Goal: Task Accomplishment & Management: Manage account settings

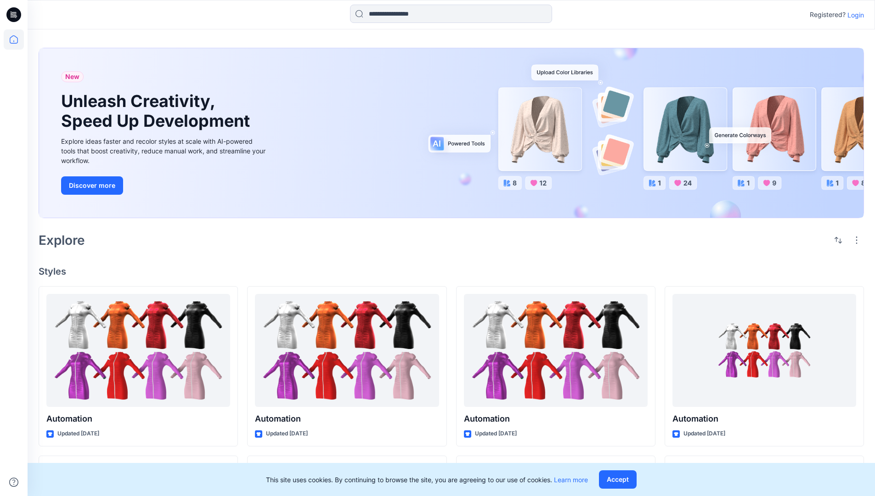
click at [853, 15] on p "Login" at bounding box center [855, 15] width 17 height 10
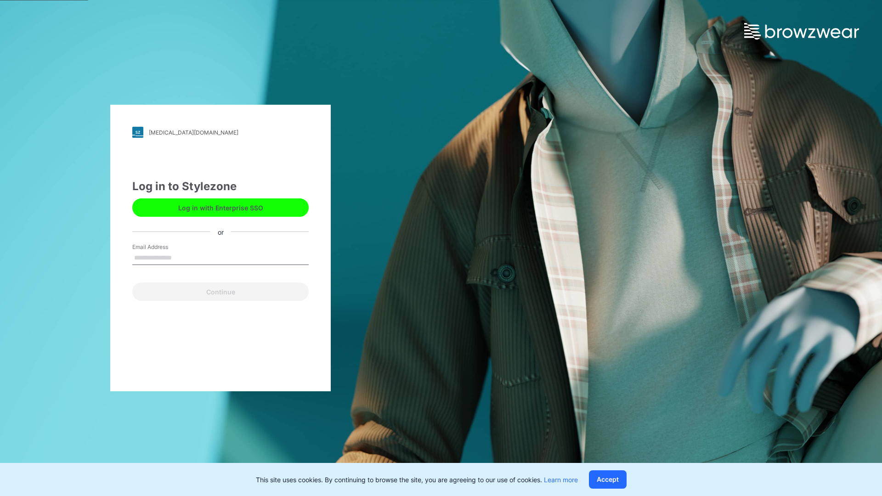
click at [181, 257] on input "Email Address" at bounding box center [220, 258] width 176 height 14
type input "**********"
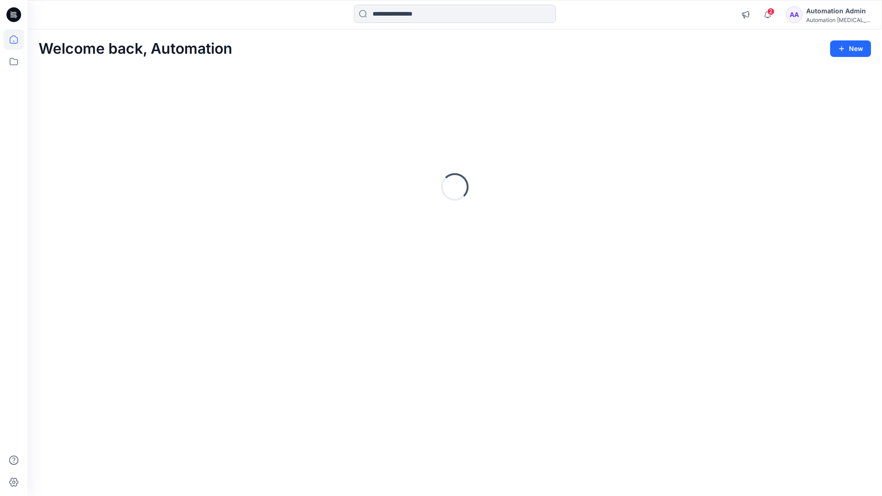
click at [17, 39] on icon at bounding box center [14, 39] width 8 height 8
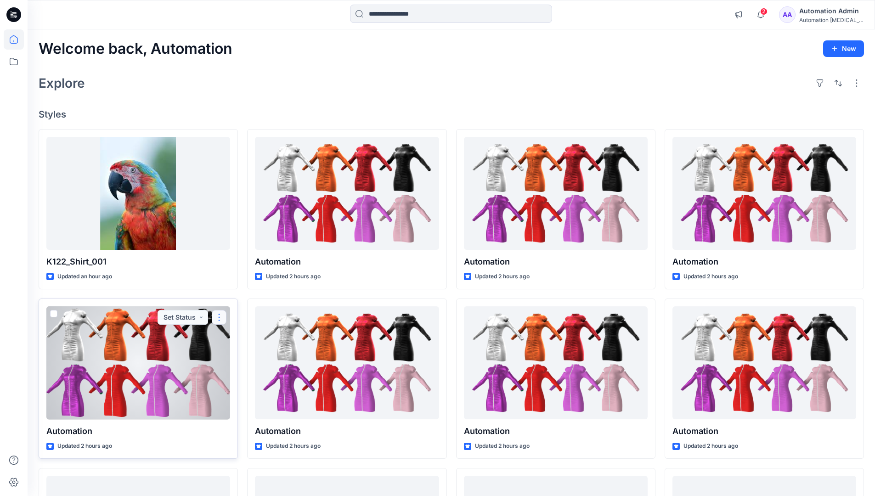
click at [219, 316] on button "button" at bounding box center [219, 317] width 15 height 15
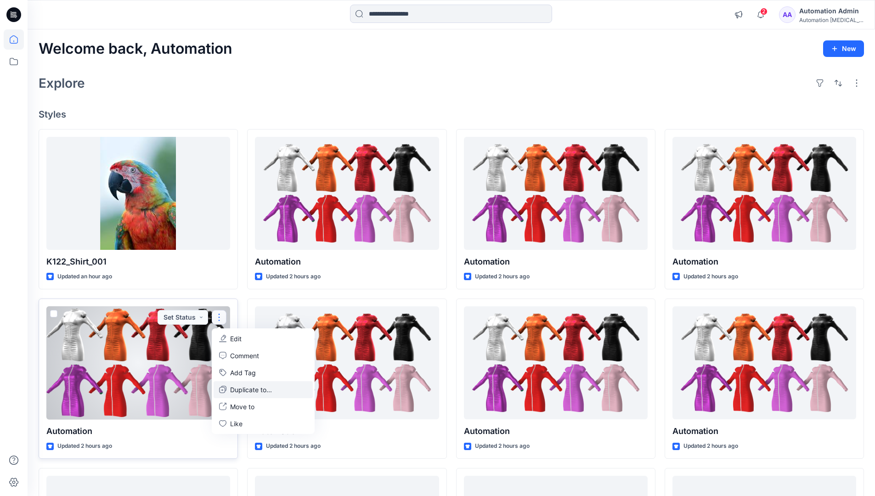
click at [233, 388] on p "Duplicate to..." at bounding box center [251, 390] width 42 height 10
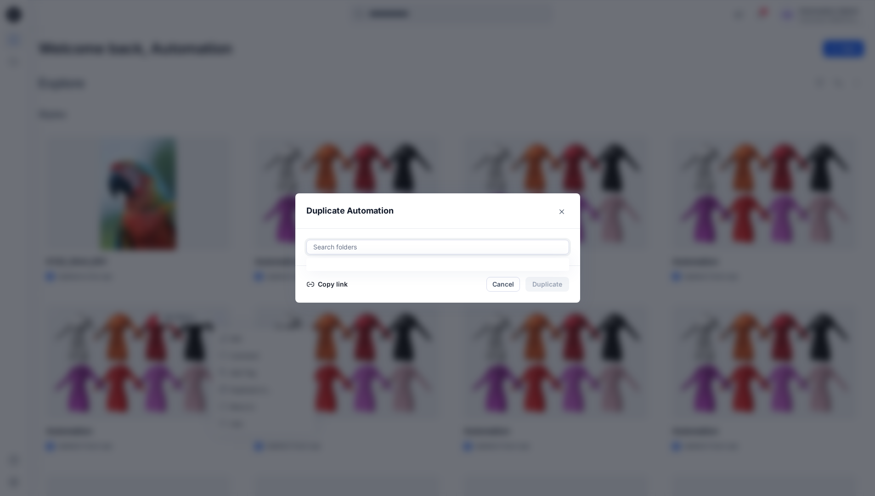
click at [345, 248] on div at bounding box center [437, 247] width 251 height 11
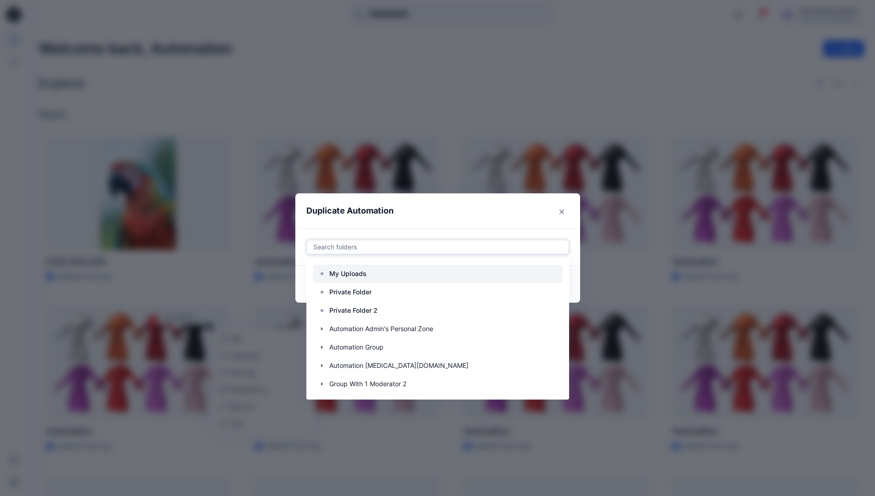
click at [353, 270] on p "My Uploads" at bounding box center [347, 273] width 37 height 11
click at [431, 216] on header "Duplicate Automation" at bounding box center [428, 210] width 266 height 35
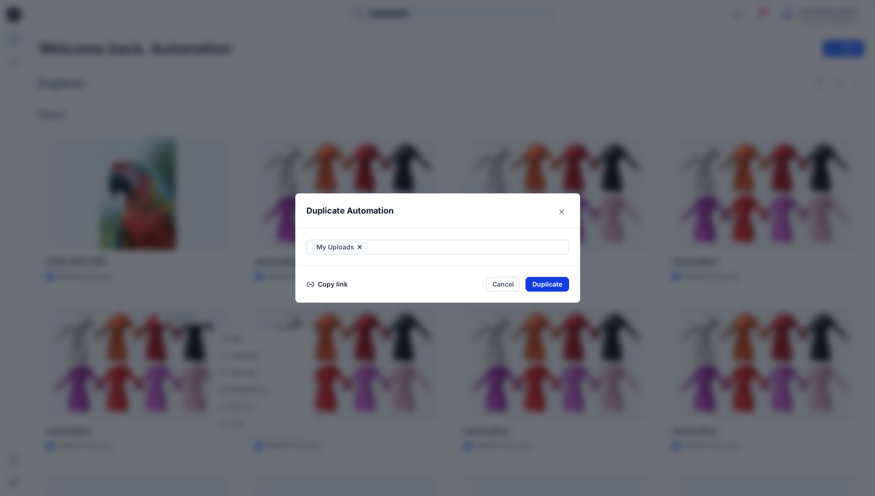
click at [556, 282] on button "Duplicate" at bounding box center [547, 284] width 44 height 15
click at [9, 38] on icon at bounding box center [14, 39] width 20 height 20
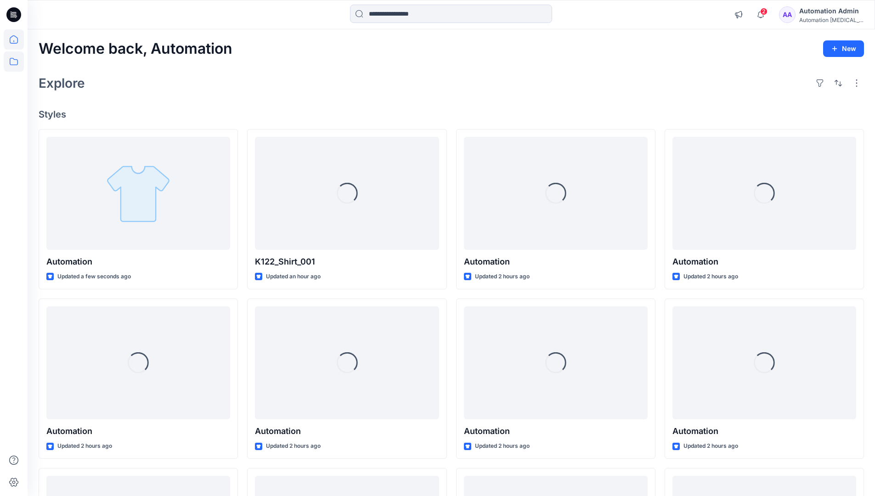
click at [15, 59] on icon at bounding box center [14, 61] width 20 height 20
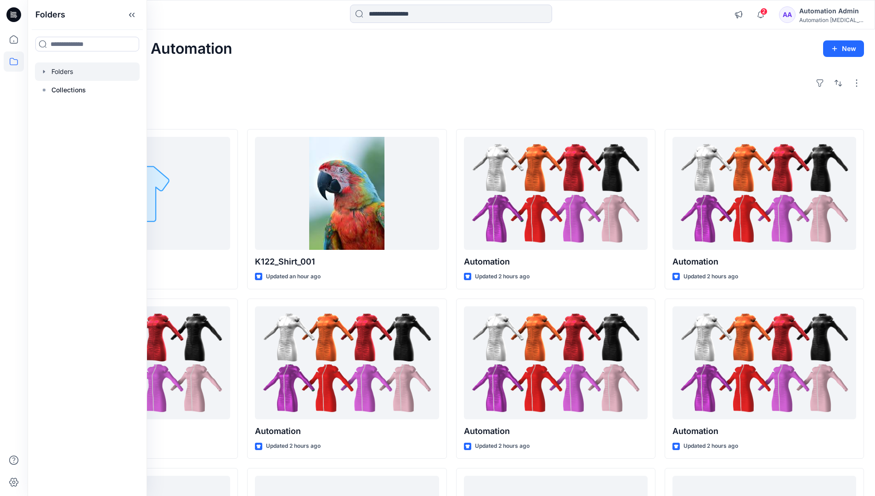
click at [67, 71] on div at bounding box center [87, 71] width 105 height 18
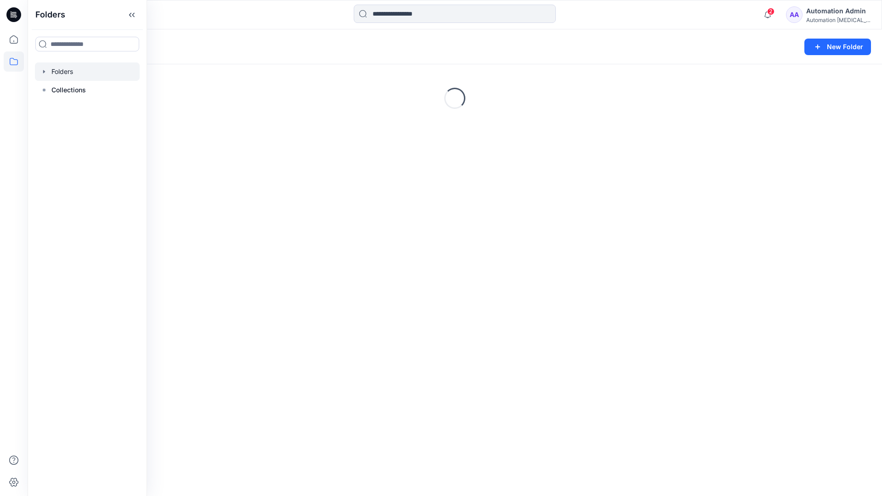
click at [825, 16] on div "Automation Admin" at bounding box center [838, 11] width 64 height 11
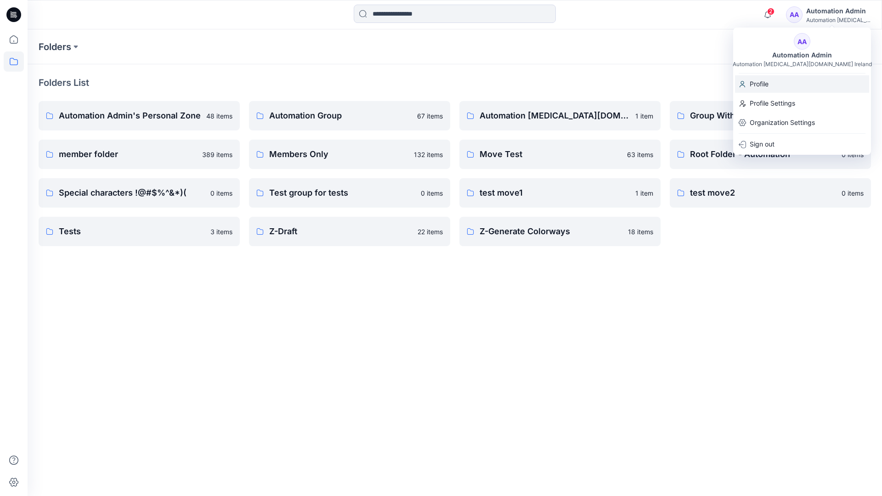
click at [766, 84] on p "Profile" at bounding box center [758, 83] width 19 height 17
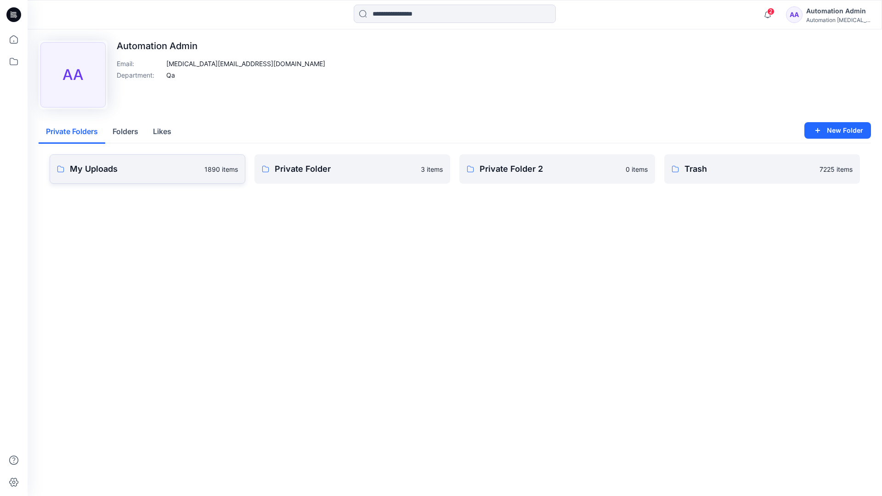
click at [161, 175] on link "My Uploads 1890 items" at bounding box center [148, 168] width 196 height 29
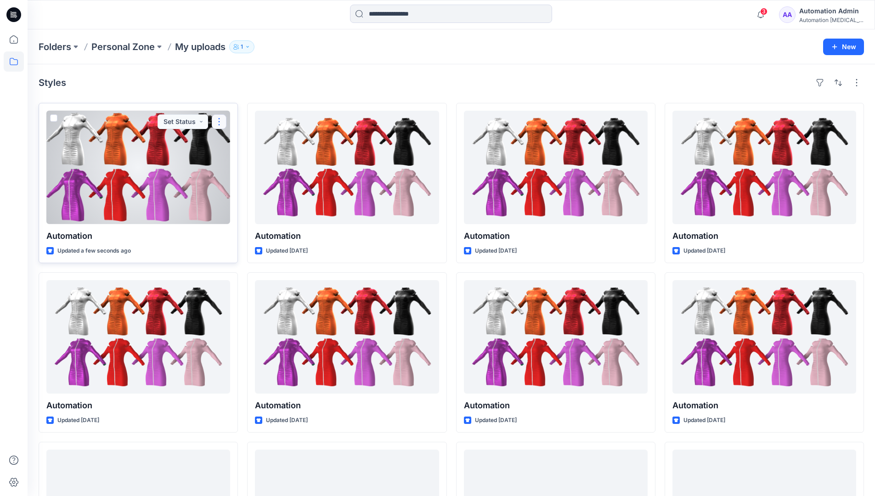
click at [218, 124] on button "button" at bounding box center [219, 121] width 15 height 15
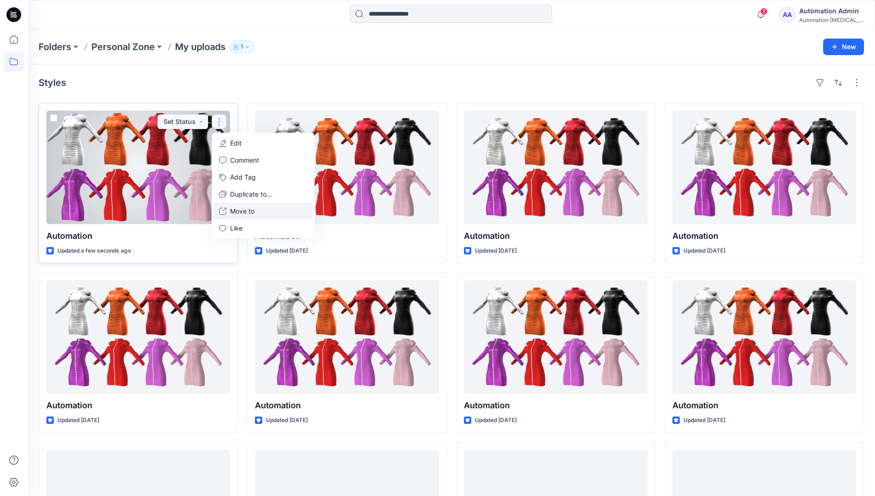
click at [229, 212] on button "Move to" at bounding box center [263, 211] width 99 height 17
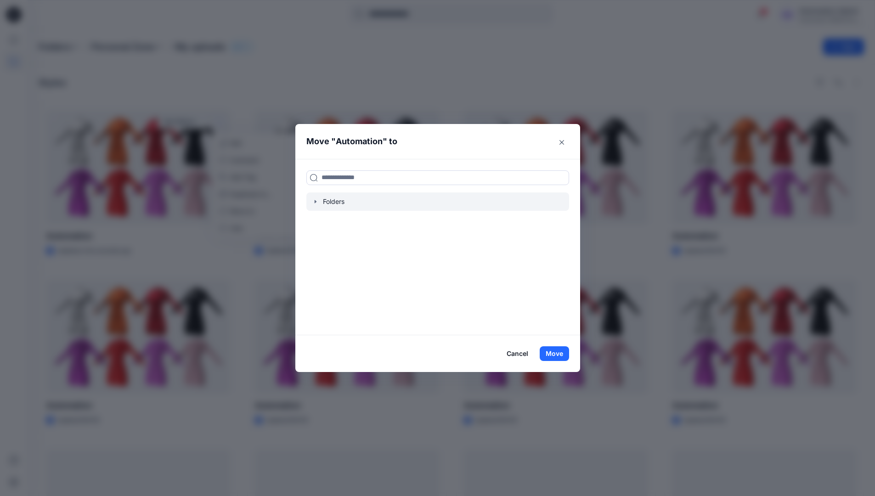
click at [319, 199] on icon "button" at bounding box center [315, 201] width 7 height 7
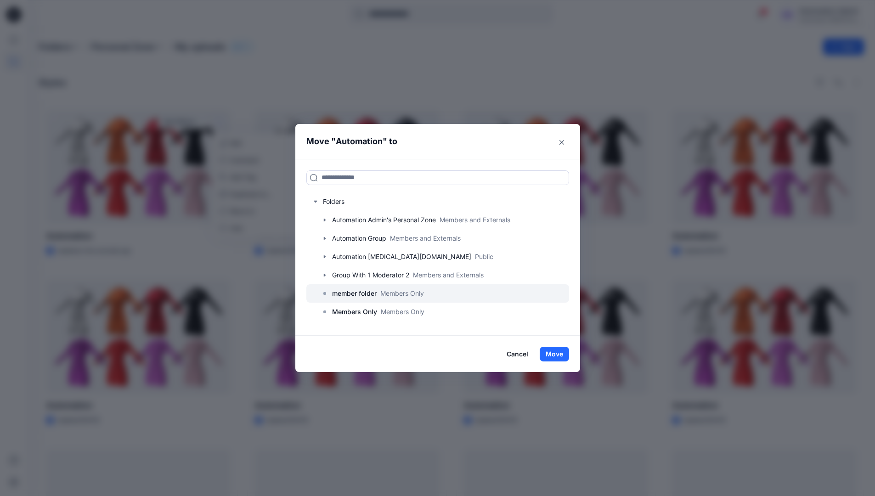
click at [352, 294] on p "member folder" at bounding box center [354, 293] width 45 height 11
click at [561, 353] on button "Move" at bounding box center [554, 354] width 29 height 15
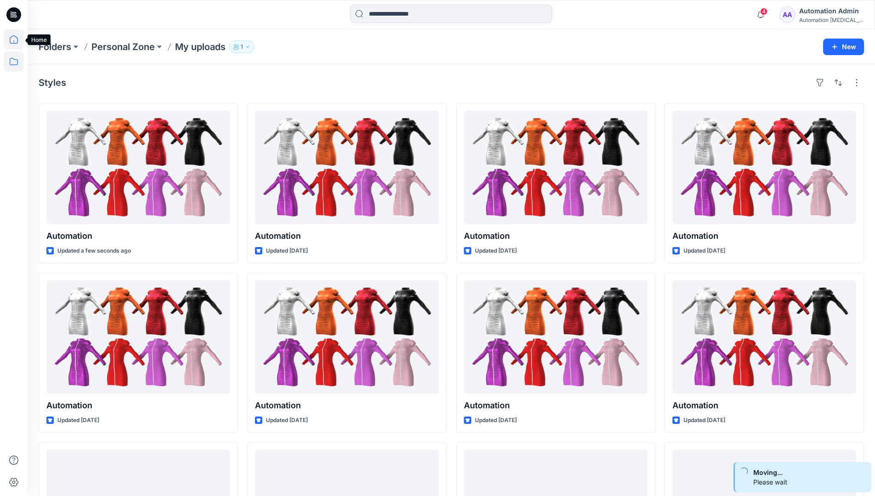
click at [14, 42] on icon at bounding box center [14, 39] width 20 height 20
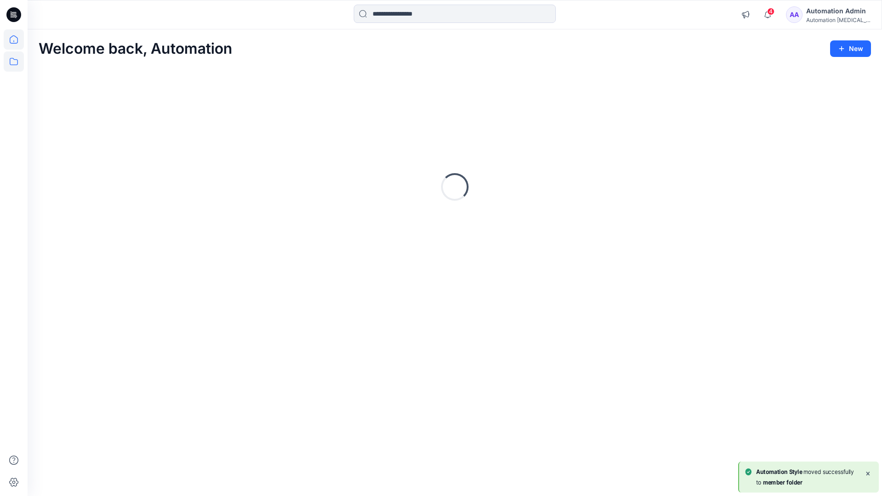
click at [15, 60] on icon at bounding box center [14, 61] width 8 height 7
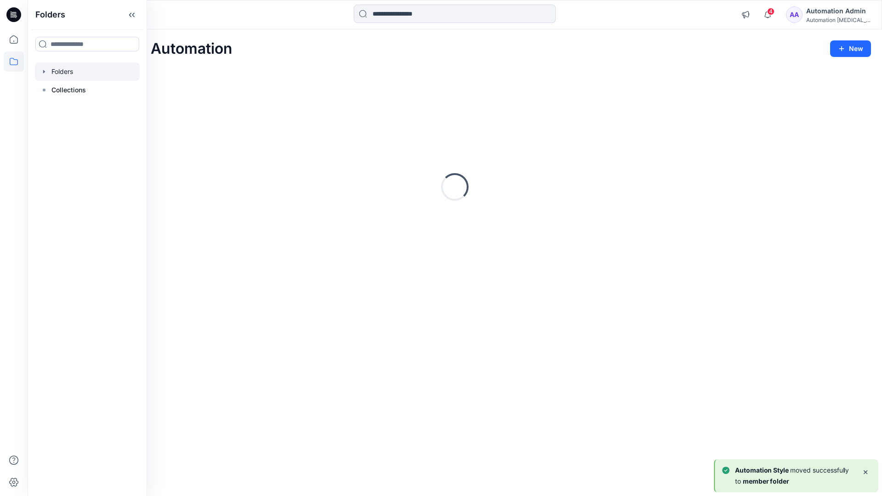
click at [67, 70] on div at bounding box center [87, 71] width 105 height 18
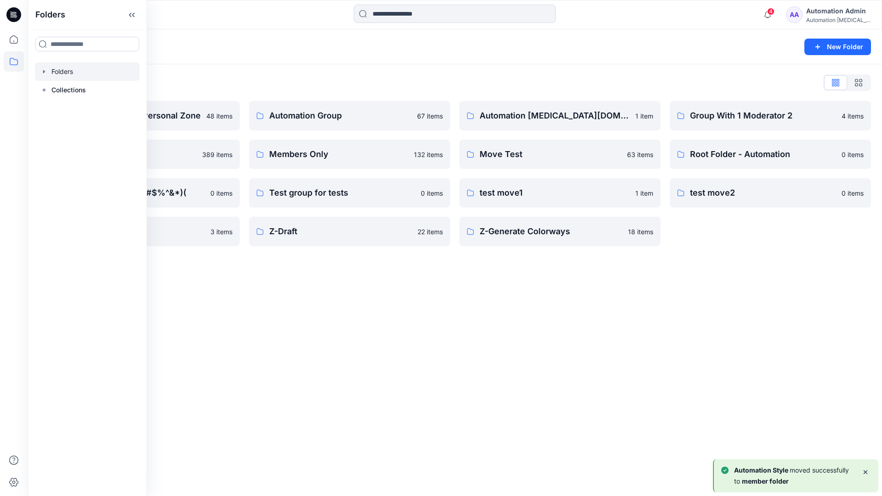
click at [368, 292] on div "Folders New Folder Folders List Automation Admin's Personal Zone 48 items membe…" at bounding box center [455, 262] width 854 height 467
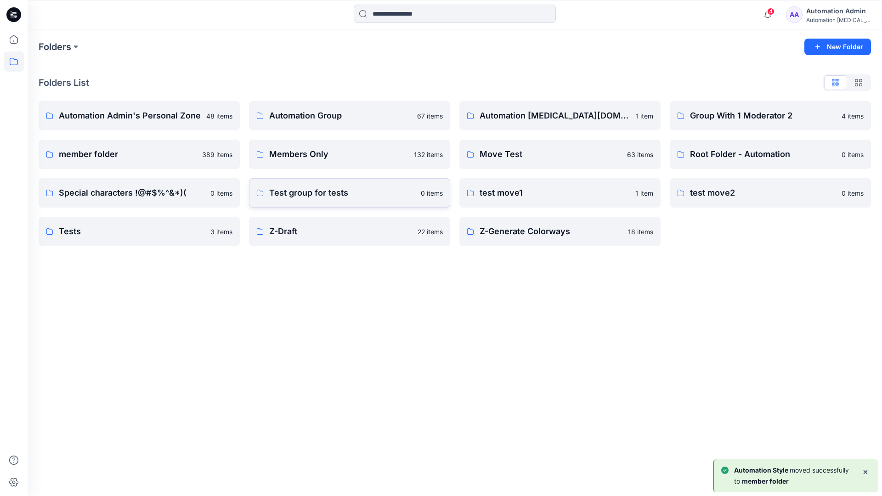
click at [340, 196] on p "Test group for tests" at bounding box center [342, 192] width 146 height 13
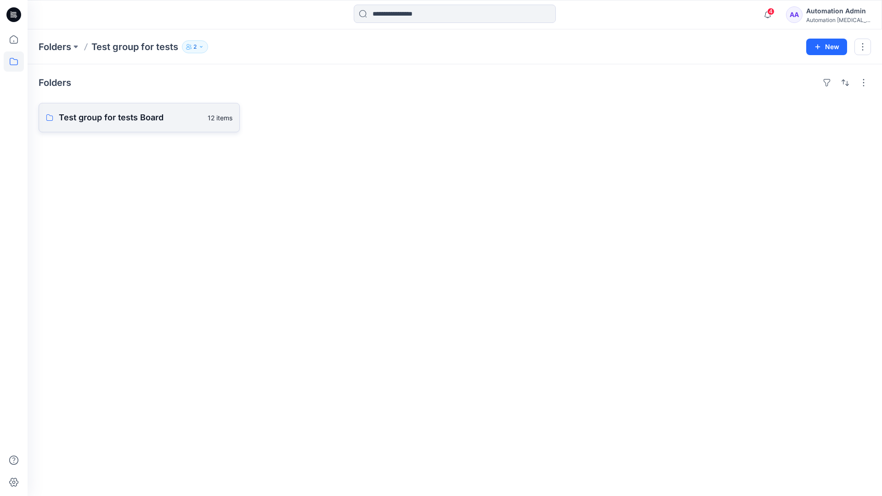
click at [158, 125] on link "Test group for tests Board 12 items" at bounding box center [139, 117] width 201 height 29
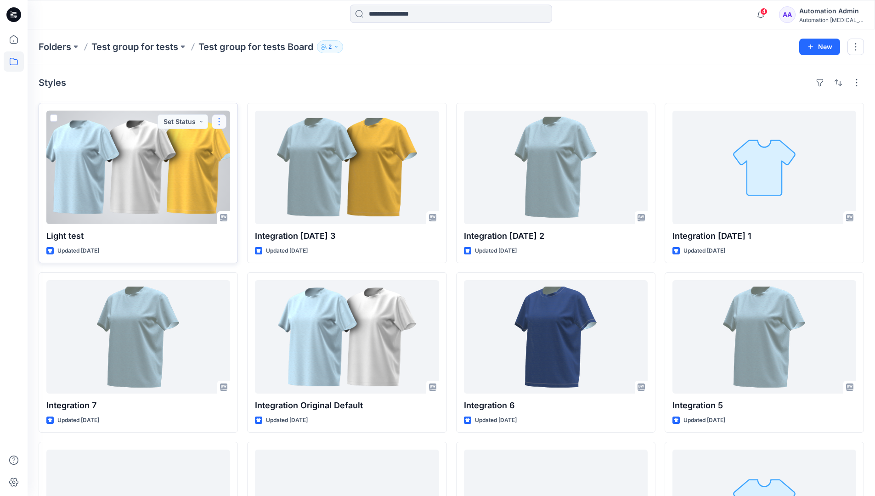
click at [222, 122] on button "button" at bounding box center [219, 121] width 15 height 15
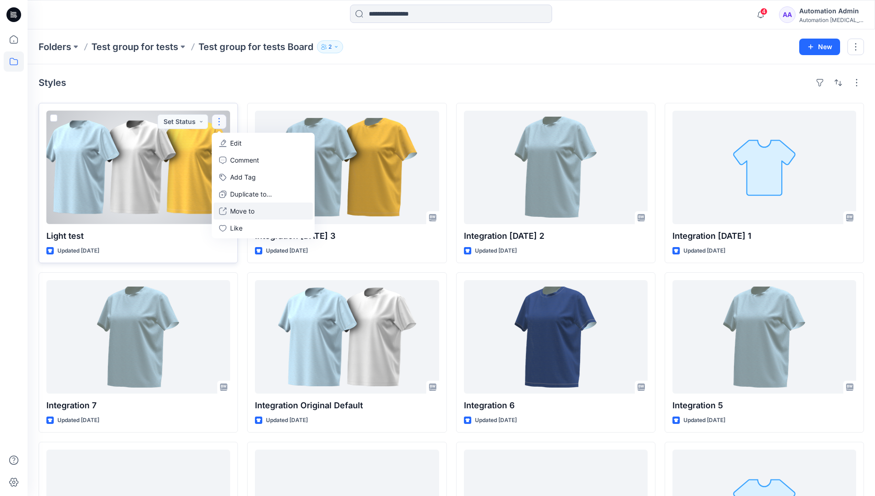
click at [241, 208] on p "Move to" at bounding box center [242, 211] width 24 height 10
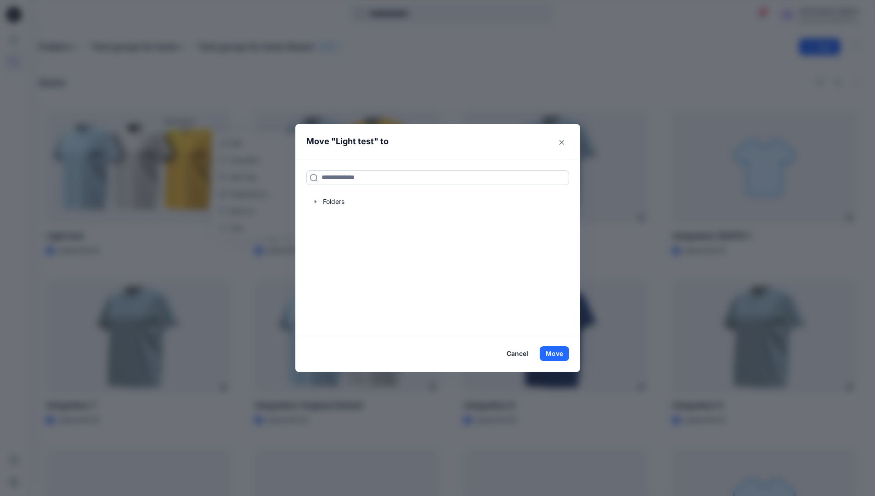
click at [339, 181] on input at bounding box center [437, 177] width 263 height 15
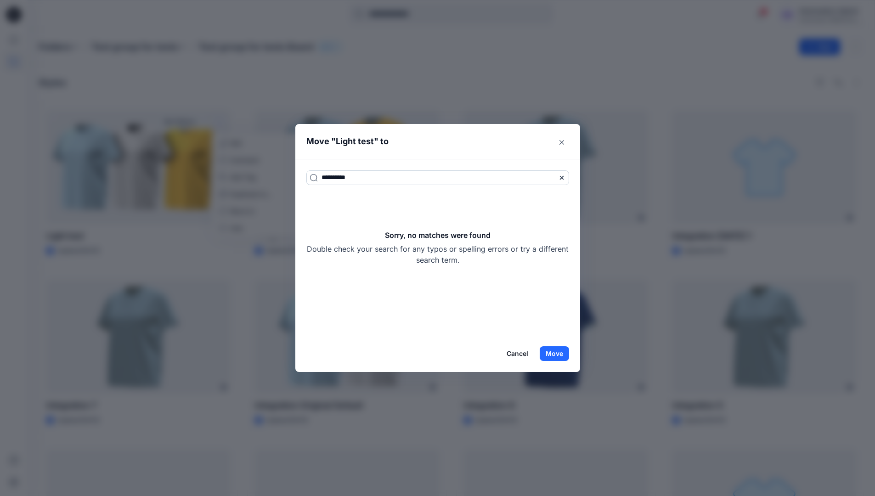
type input "**********"
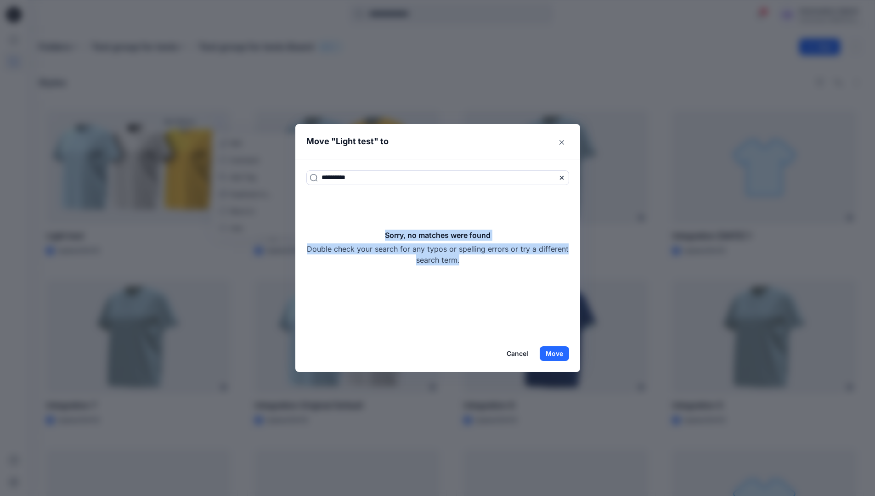
drag, startPoint x: 339, startPoint y: 181, endPoint x: 497, endPoint y: 257, distance: 175.6
click at [497, 257] on div "Sorry, no matches were found Double check your search for any typos or spelling…" at bounding box center [437, 248] width 263 height 36
click at [563, 349] on button "Move" at bounding box center [554, 353] width 29 height 15
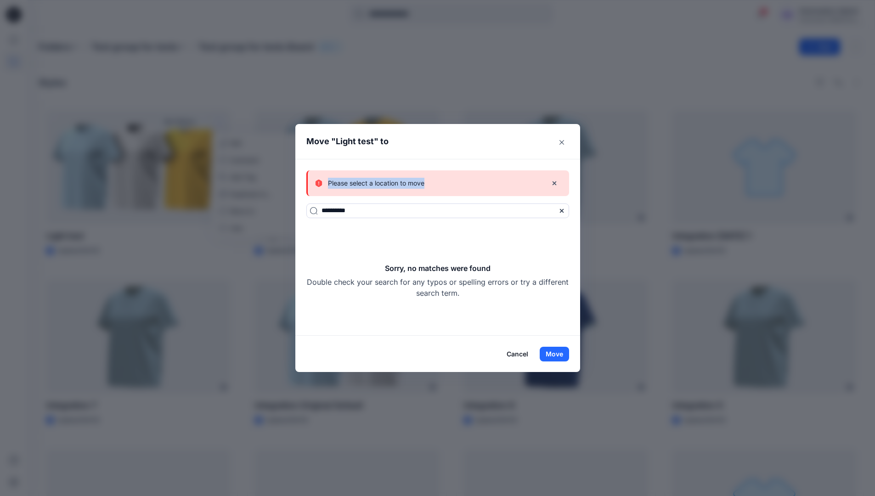
drag, startPoint x: 563, startPoint y: 349, endPoint x: 433, endPoint y: 183, distance: 210.6
click at [433, 183] on div "Please select a location to move" at bounding box center [427, 183] width 225 height 11
click at [517, 353] on button "Cancel" at bounding box center [518, 354] width 34 height 15
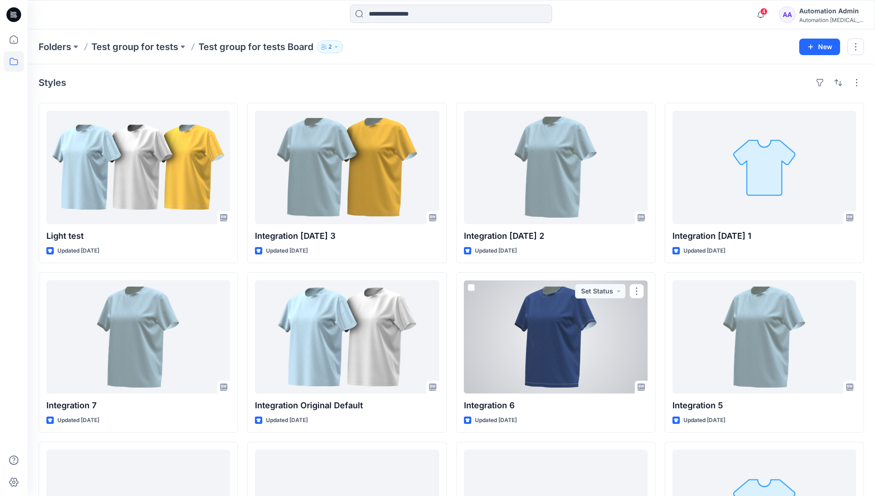
click at [826, 12] on div "Automation Admin" at bounding box center [831, 11] width 64 height 11
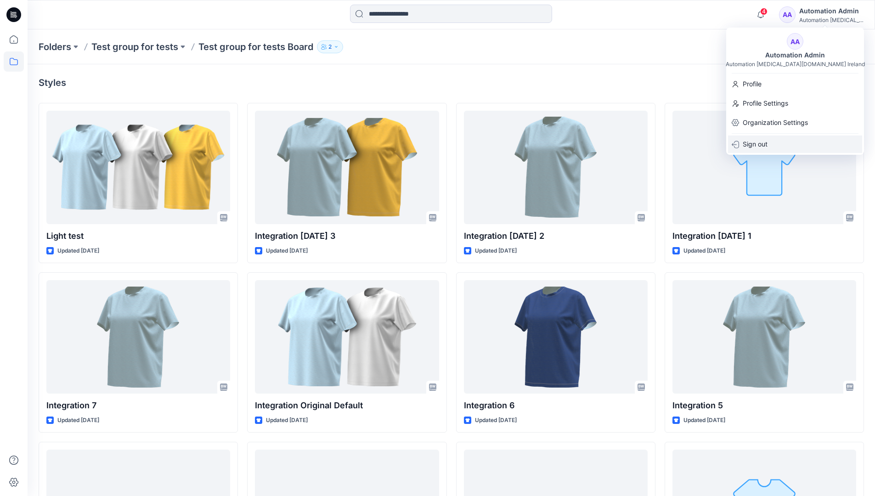
click at [750, 146] on p "Sign out" at bounding box center [755, 143] width 25 height 17
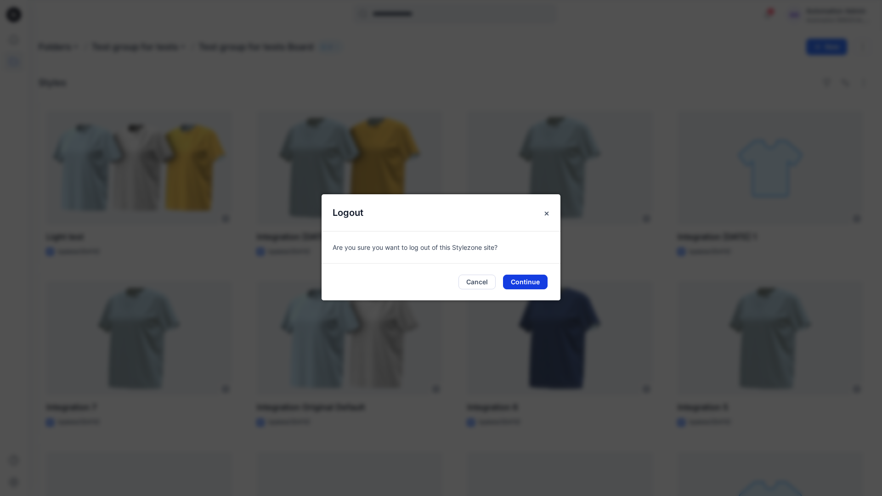
click at [535, 284] on button "Continue" at bounding box center [525, 282] width 45 height 15
